Goal: Book appointment/travel/reservation

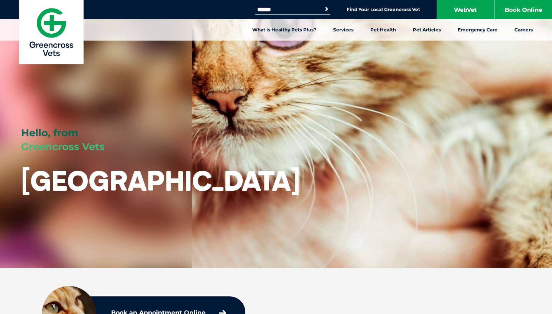
click at [316, 10] on input "Search for:" at bounding box center [287, 10] width 65 height 6
click at [325, 8] on button "Search" at bounding box center [327, 9] width 8 height 8
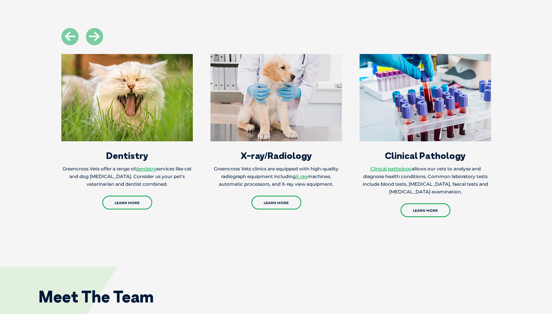
scroll to position [1123, 0]
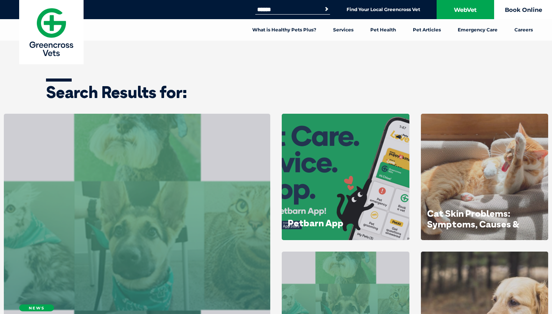
click at [509, 13] on link "Book Online" at bounding box center [524, 9] width 58 height 19
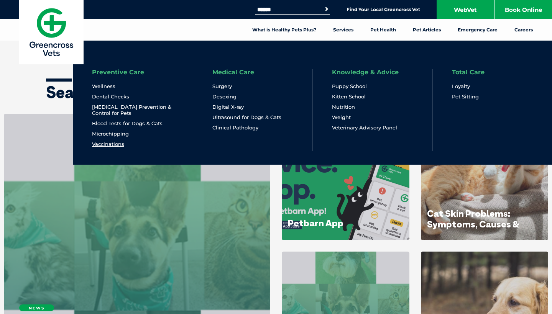
click at [117, 146] on link "Vaccinations" at bounding box center [108, 144] width 32 height 7
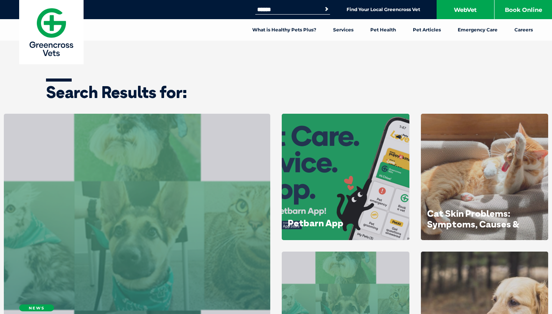
click at [295, 12] on input "Search for:" at bounding box center [287, 10] width 65 height 6
type input "*****"
click at [325, 9] on button "Search" at bounding box center [327, 9] width 8 height 8
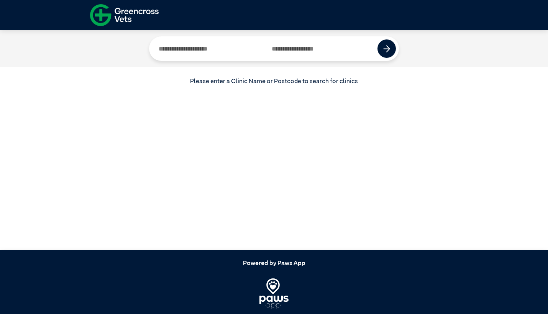
click at [251, 47] on input "Search by Clinic Name" at bounding box center [208, 48] width 113 height 25
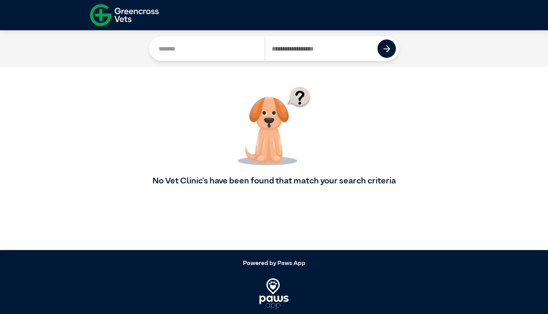
click at [297, 57] on input "Search by Postcode" at bounding box center [321, 48] width 113 height 25
click at [216, 51] on input "*******" at bounding box center [208, 48] width 113 height 25
type input "*"
click at [294, 49] on input "Search by Postcode" at bounding box center [321, 48] width 113 height 25
type input "****"
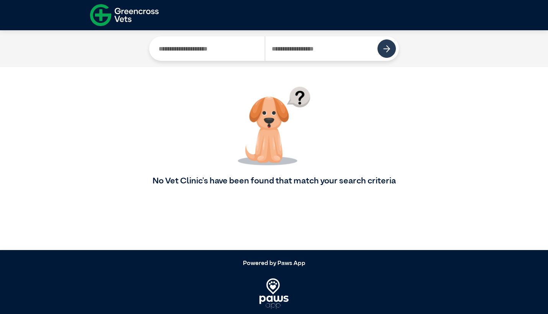
click at [392, 48] on button at bounding box center [387, 48] width 18 height 18
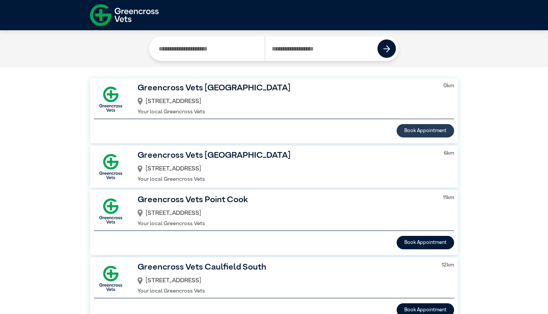
click at [421, 129] on button "Book Appointment" at bounding box center [426, 130] width 58 height 13
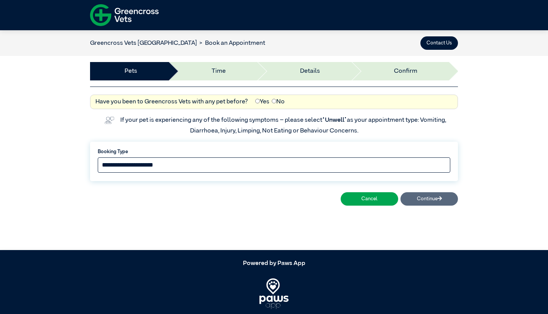
select select "*****"
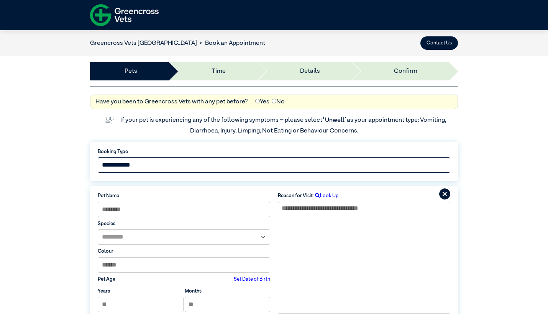
scroll to position [127, 0]
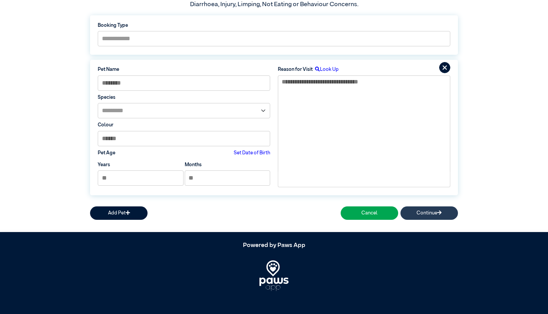
click at [438, 207] on button "Continue" at bounding box center [430, 213] width 58 height 13
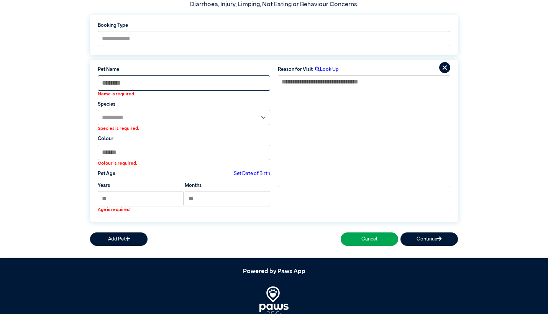
click at [157, 85] on input at bounding box center [184, 83] width 173 height 15
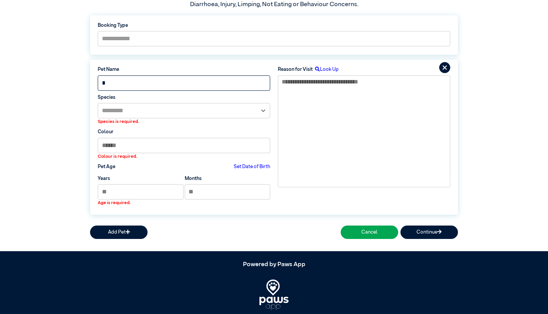
type input "*"
select select "*****"
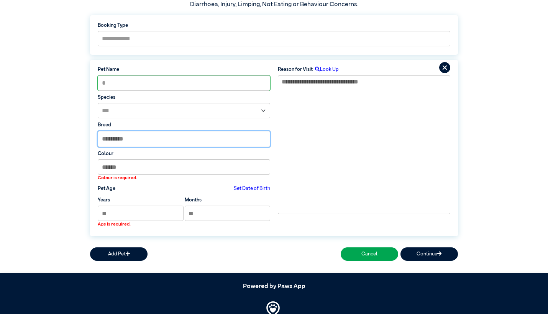
click at [137, 141] on input "text" at bounding box center [184, 138] width 172 height 15
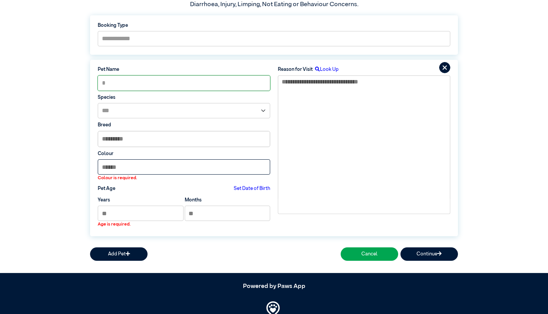
click at [137, 167] on input at bounding box center [184, 166] width 173 height 15
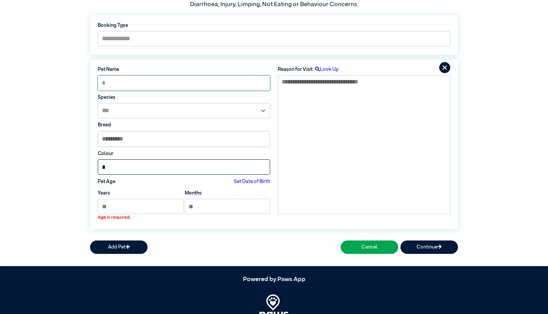
type input "*"
click at [137, 205] on input "*" at bounding box center [141, 206] width 86 height 15
type input "*"
click at [198, 208] on input "*" at bounding box center [228, 206] width 86 height 15
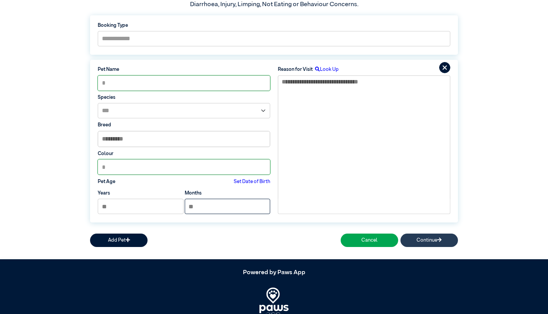
type input "*"
click at [424, 238] on button "Continue" at bounding box center [430, 240] width 58 height 13
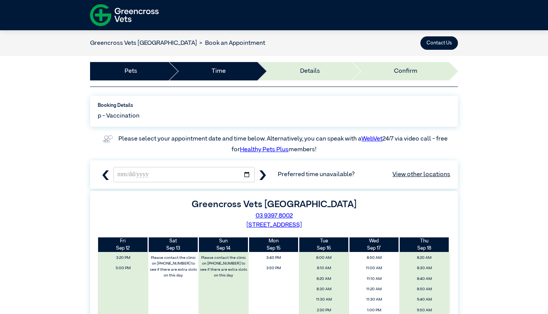
scroll to position [0, 0]
click at [122, 17] on img at bounding box center [124, 15] width 69 height 26
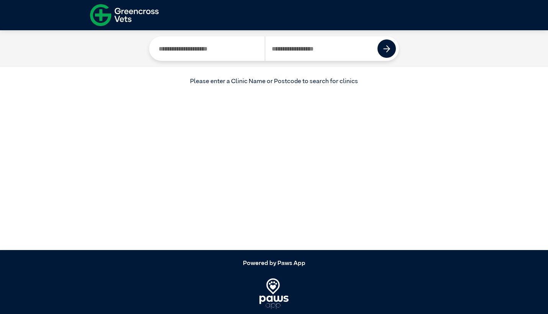
click at [122, 17] on img at bounding box center [124, 15] width 69 height 26
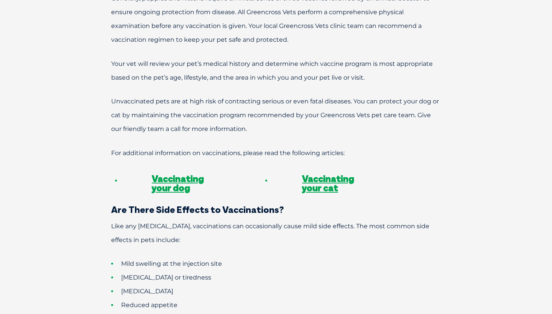
scroll to position [406, 0]
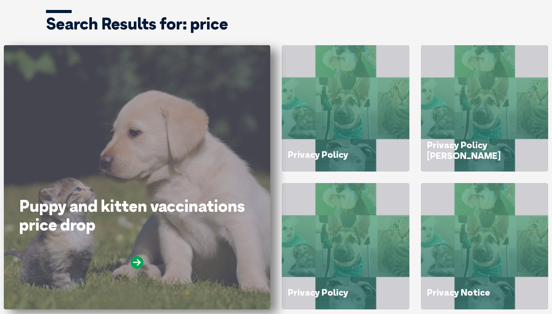
scroll to position [77, 0]
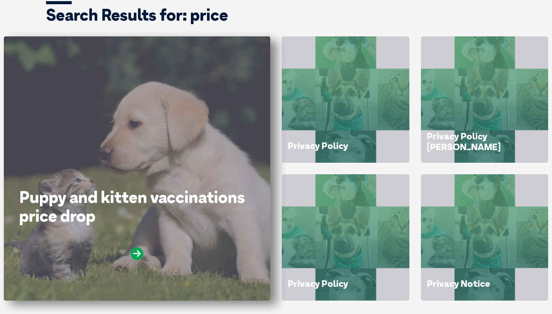
click at [179, 174] on div "Puppy and kitten vaccinations price drop" at bounding box center [137, 168] width 266 height 265
click at [138, 253] on icon at bounding box center [137, 254] width 13 height 13
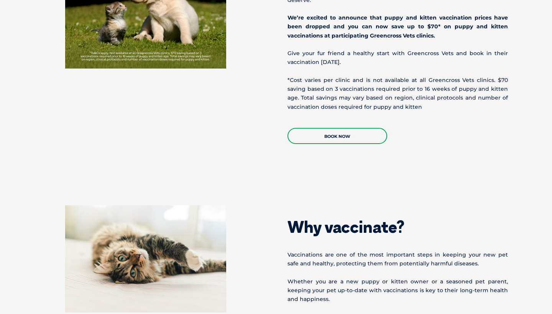
scroll to position [374, 0]
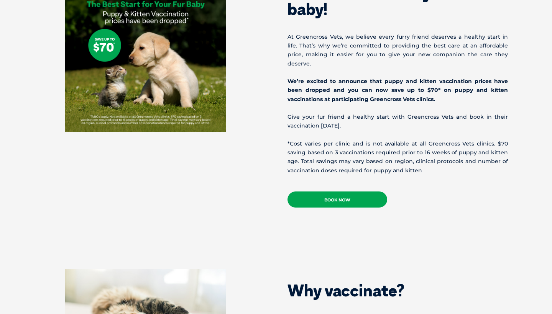
click at [336, 192] on link "Book Now" at bounding box center [338, 200] width 100 height 16
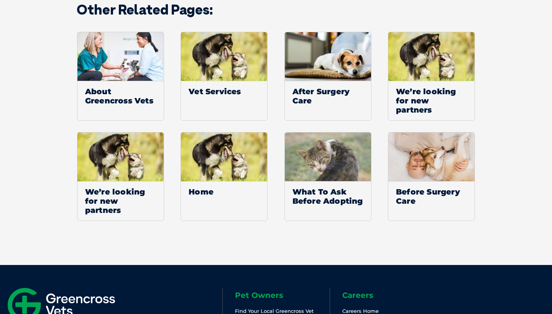
scroll to position [1368, 0]
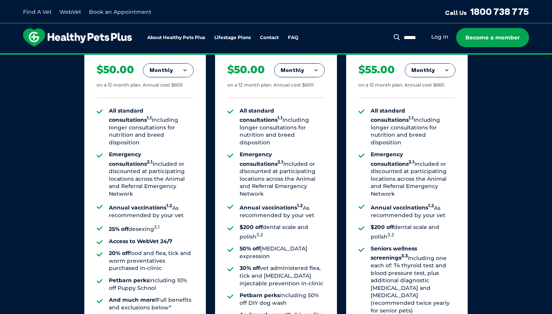
scroll to position [610, 0]
